Goal: Information Seeking & Learning: Learn about a topic

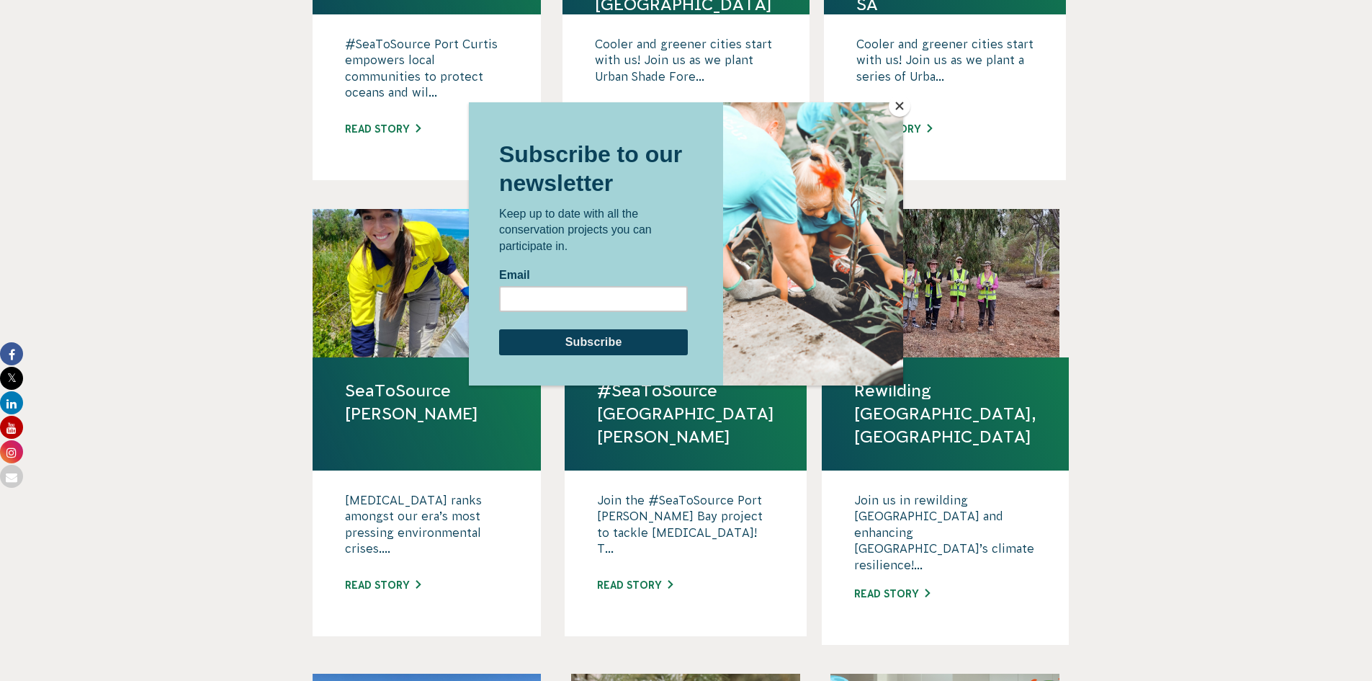
scroll to position [792, 0]
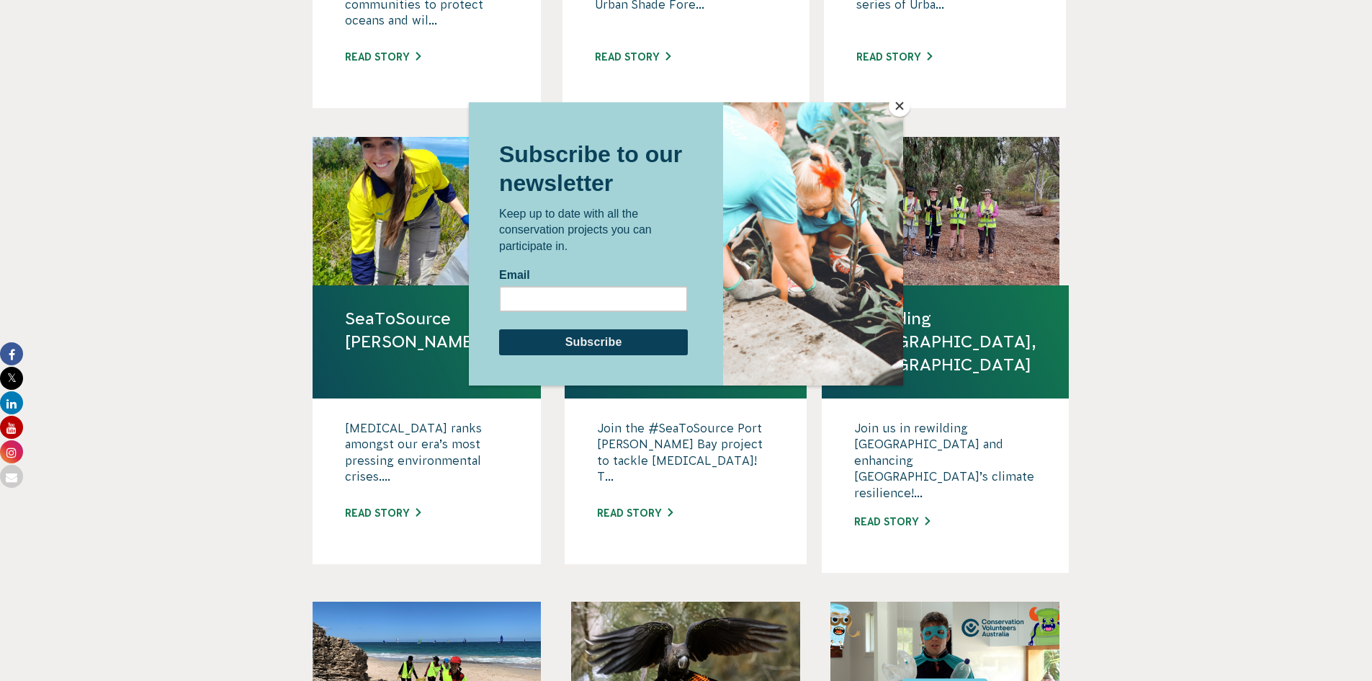
click at [900, 111] on button "Close" at bounding box center [900, 106] width 22 height 22
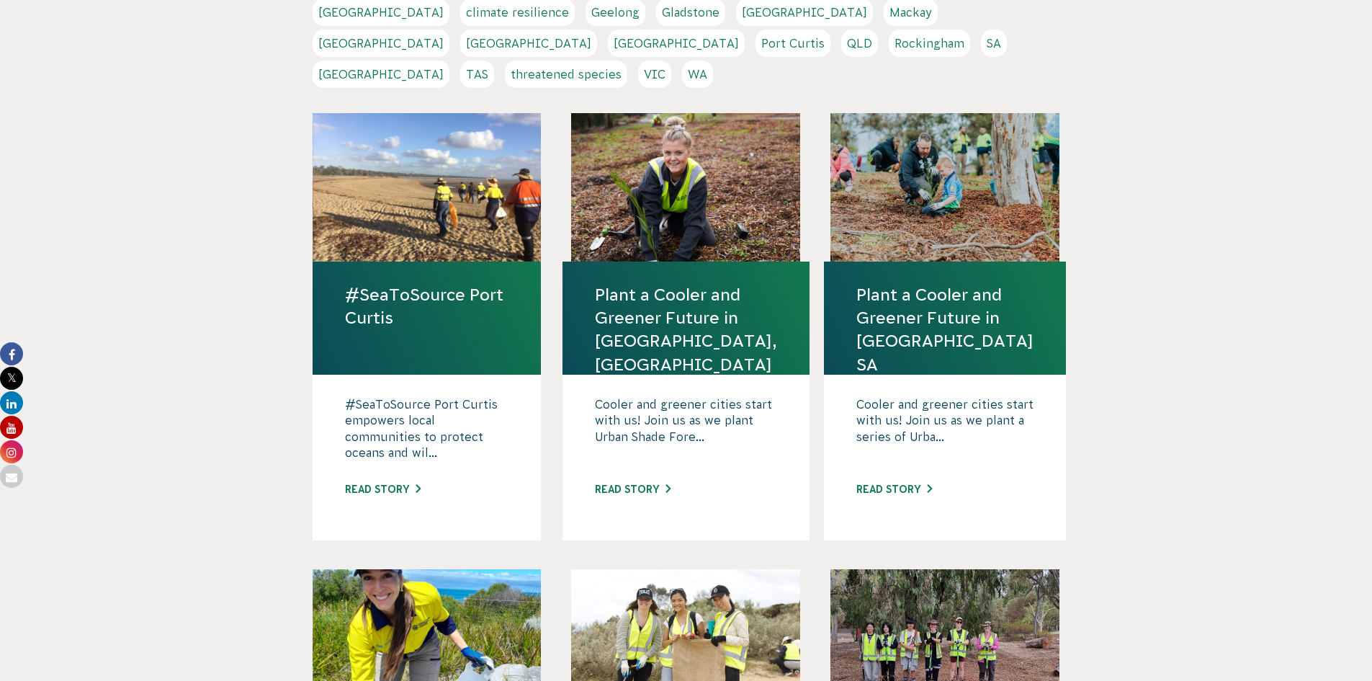
scroll to position [0, 0]
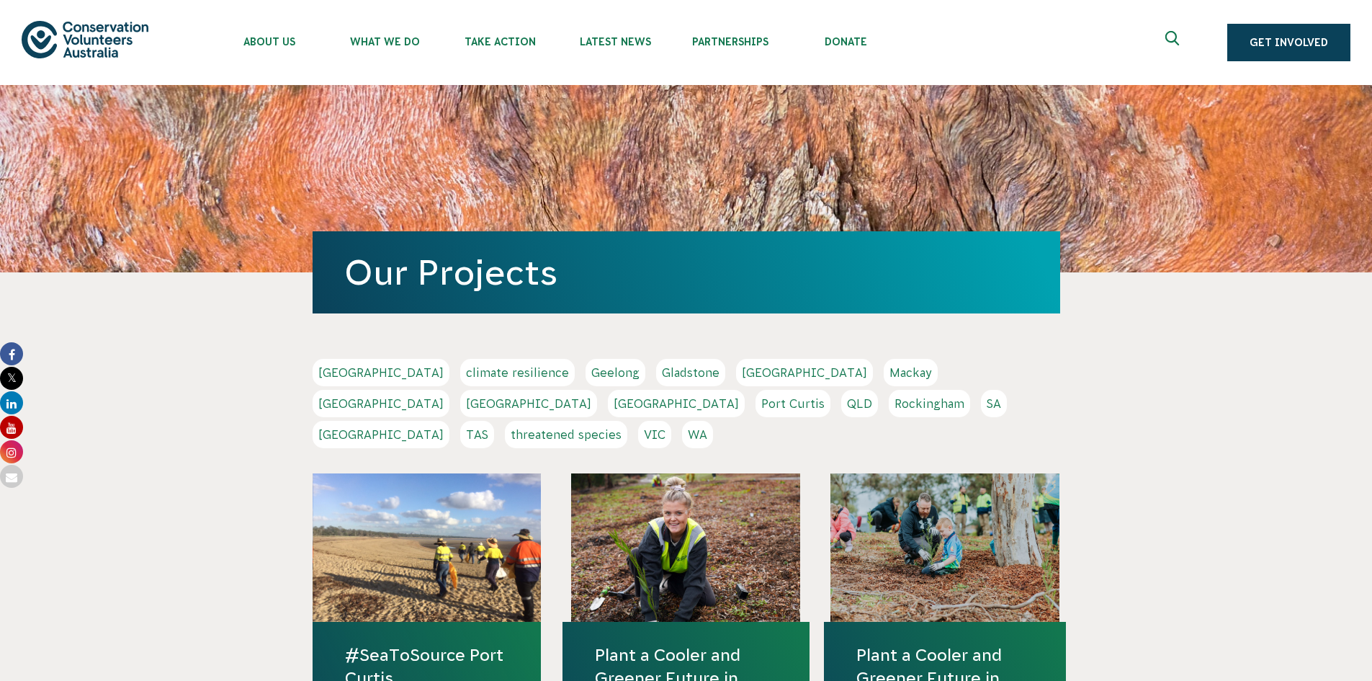
click at [671, 421] on link "VIC" at bounding box center [654, 434] width 33 height 27
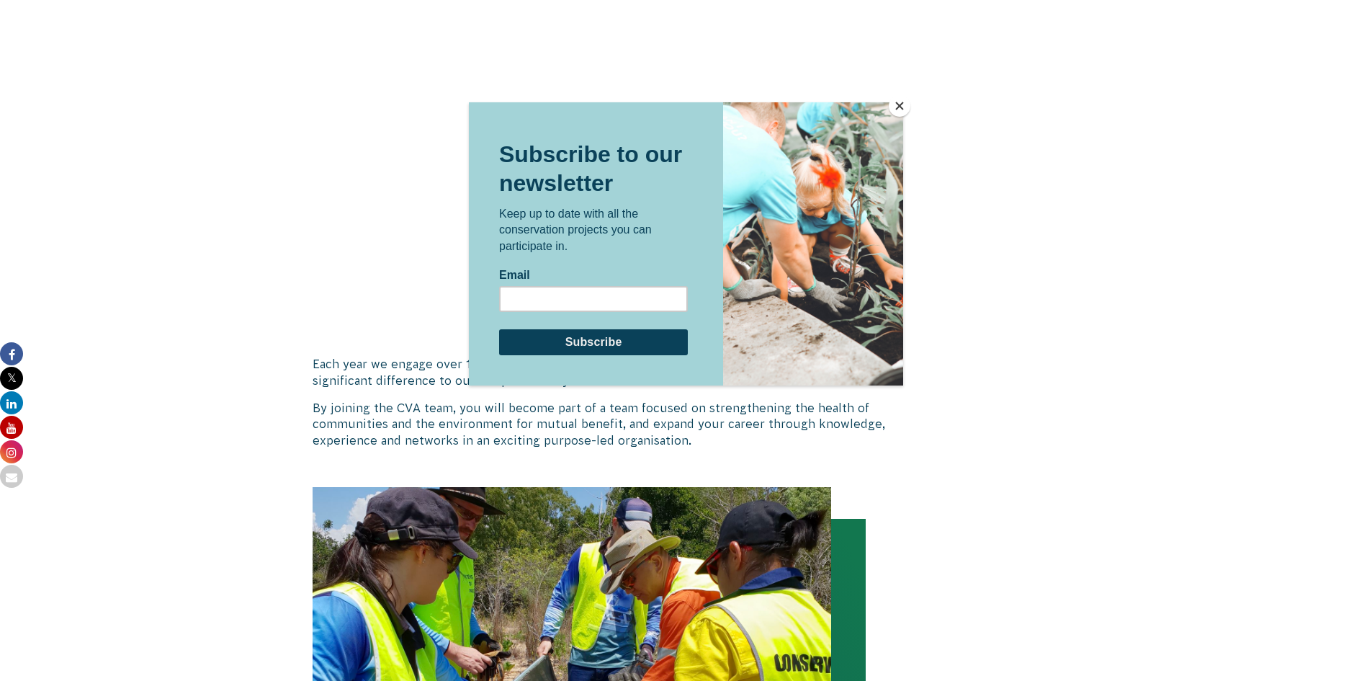
scroll to position [936, 0]
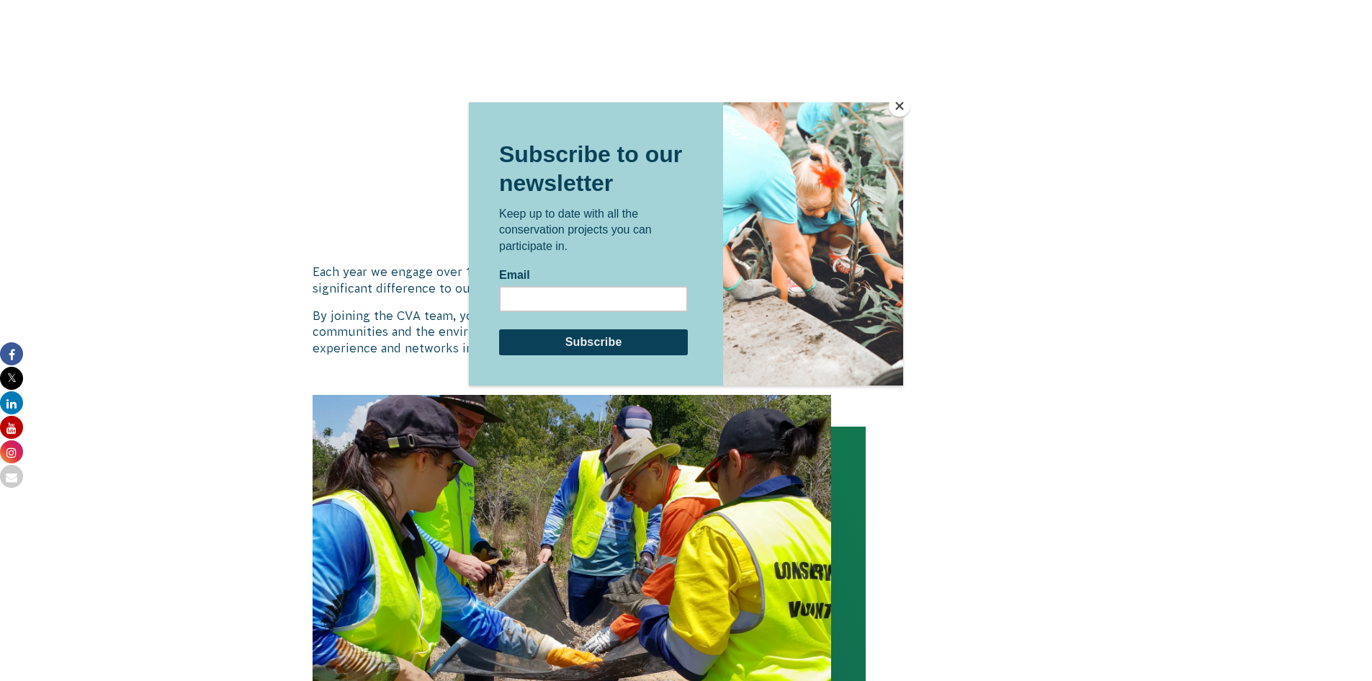
drag, startPoint x: 433, startPoint y: 16, endPoint x: 900, endPoint y: 112, distance: 477.3
click at [900, 112] on button "Close" at bounding box center [900, 106] width 22 height 22
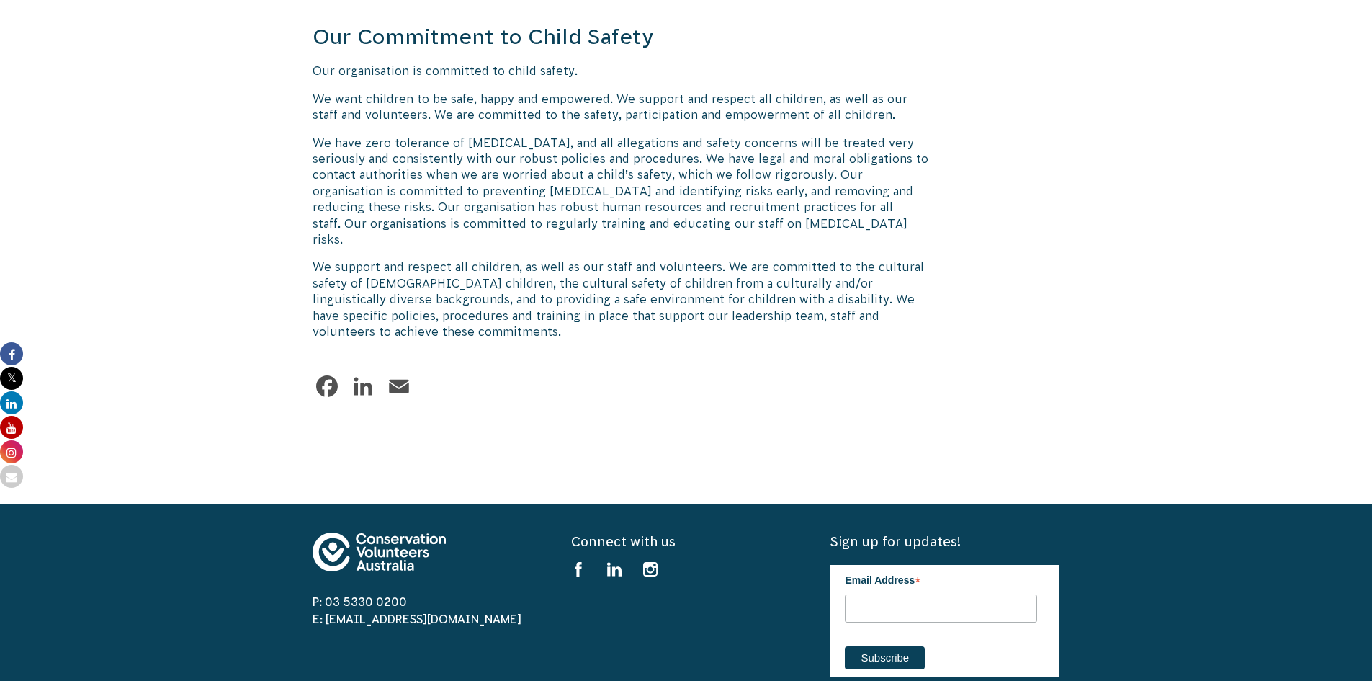
scroll to position [1873, 0]
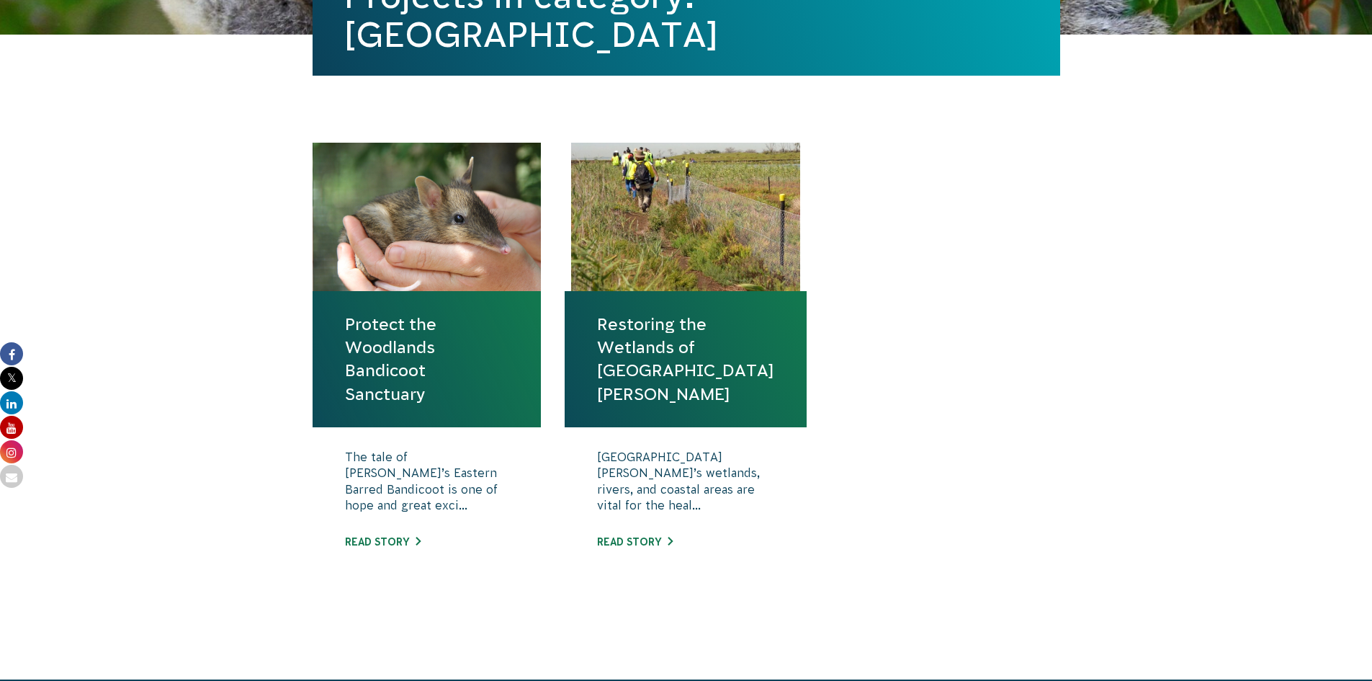
scroll to position [432, 0]
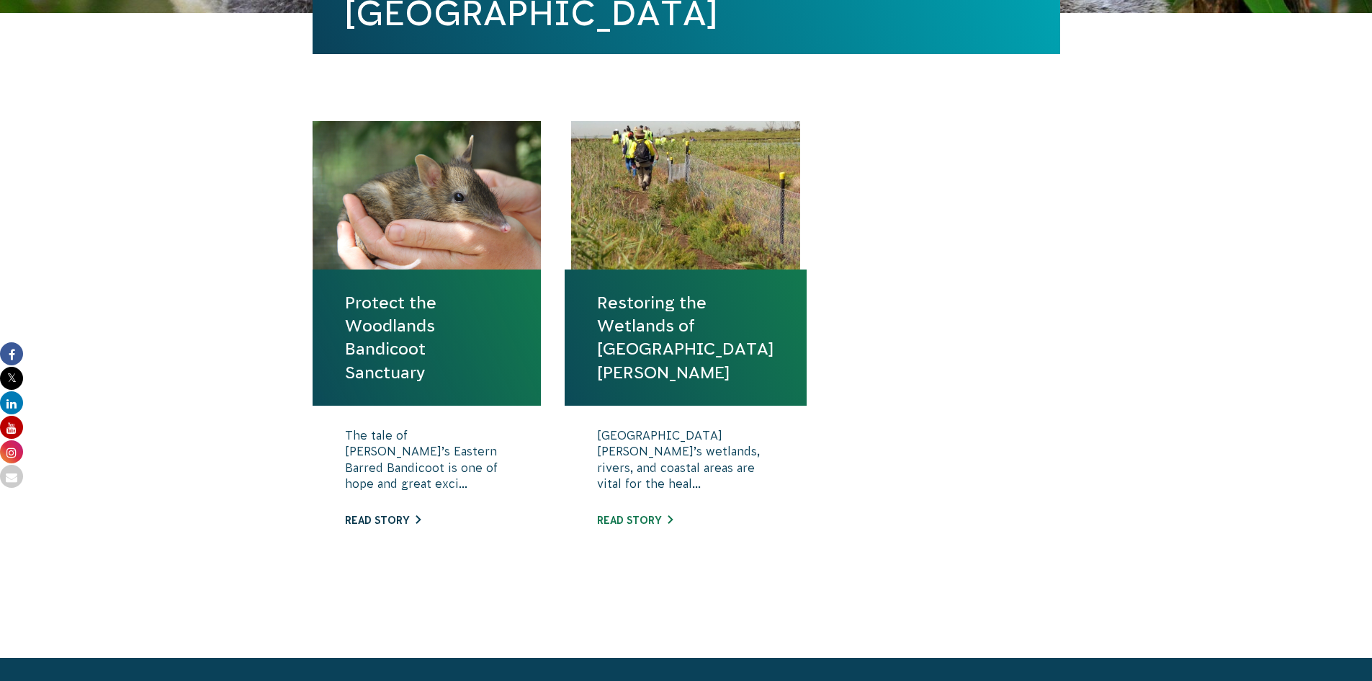
click at [377, 517] on link "Read story" at bounding box center [383, 520] width 76 height 12
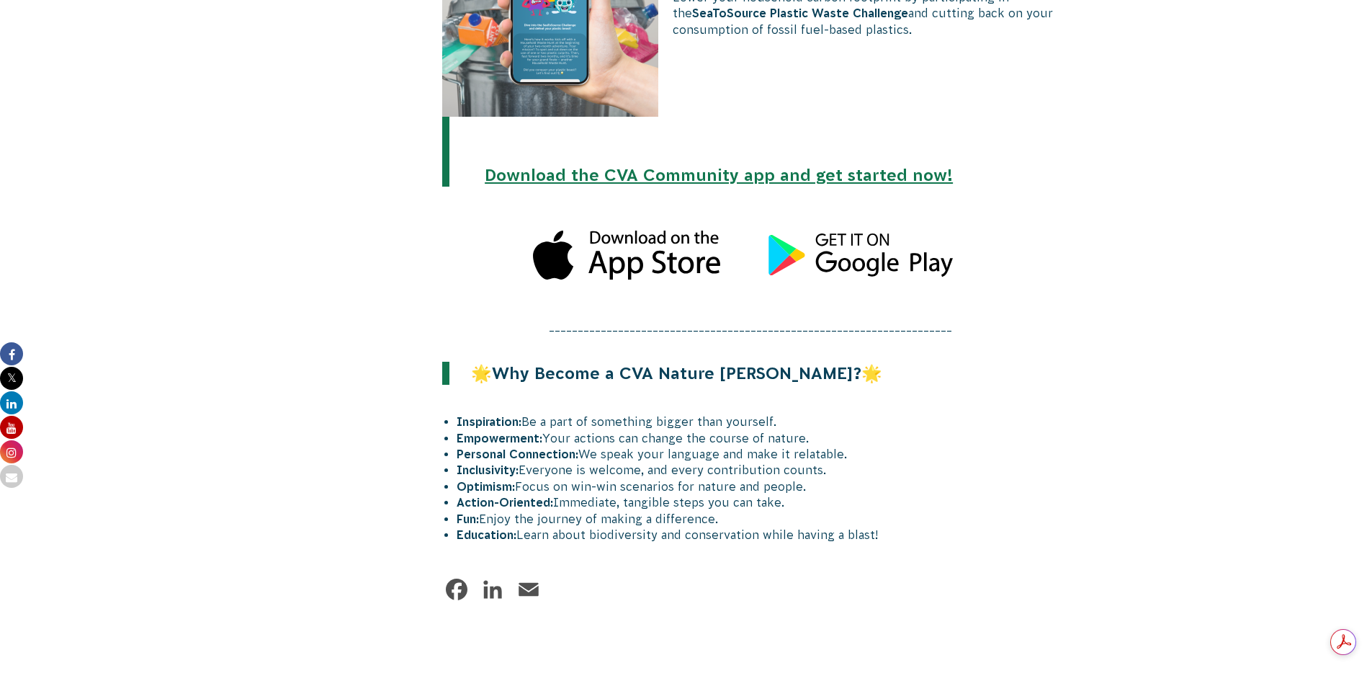
scroll to position [1729, 0]
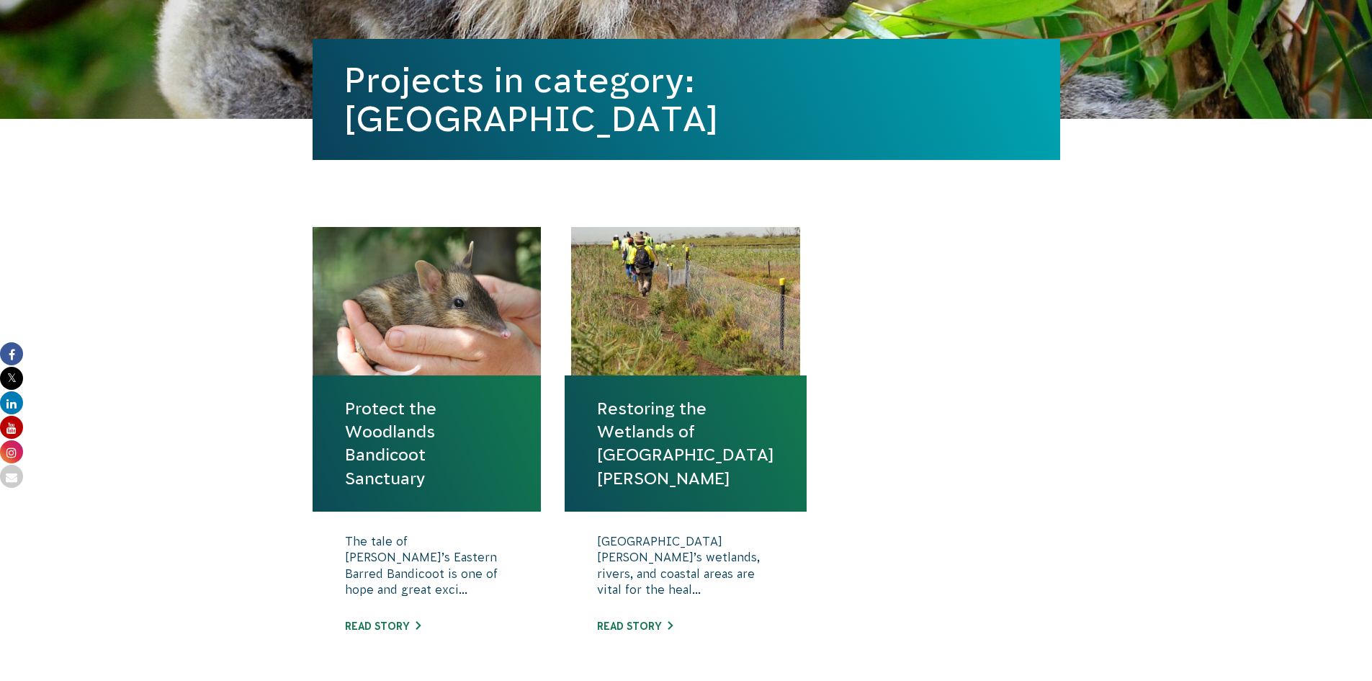
scroll to position [72, 0]
